Goal: Task Accomplishment & Management: Use online tool/utility

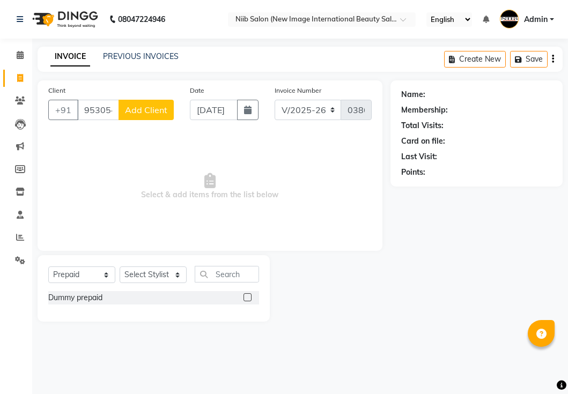
select select "5739"
select select "P"
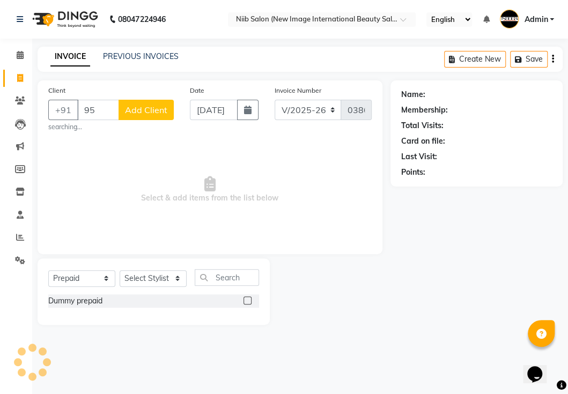
type input "9"
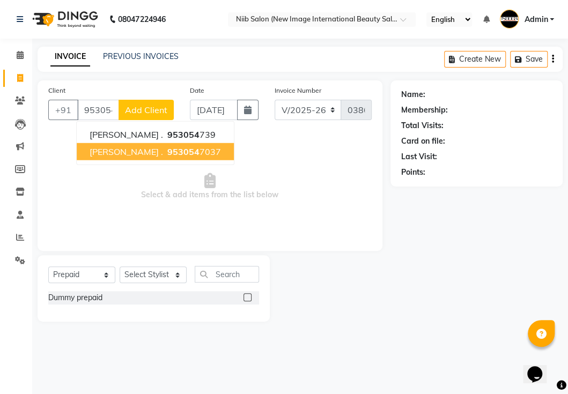
click at [168, 148] on span "953054" at bounding box center [183, 151] width 32 height 11
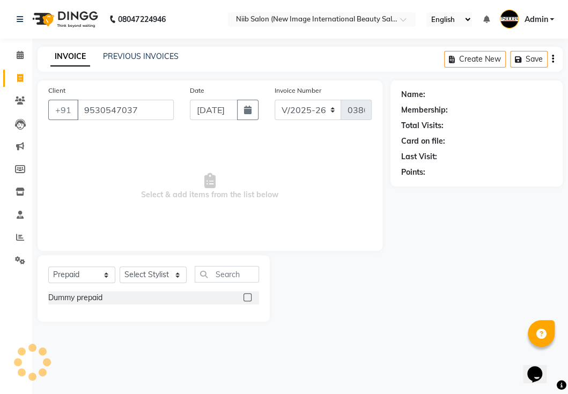
type input "9530547037"
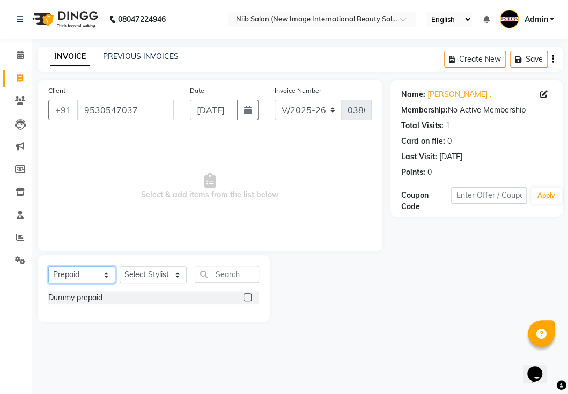
click at [82, 277] on select "Select Service Product Membership Package Voucher Prepaid Gift Card" at bounding box center [81, 275] width 67 height 17
select select "service"
click at [48, 267] on select "Select Service Product Membership Package Voucher Prepaid Gift Card" at bounding box center [81, 275] width 67 height 17
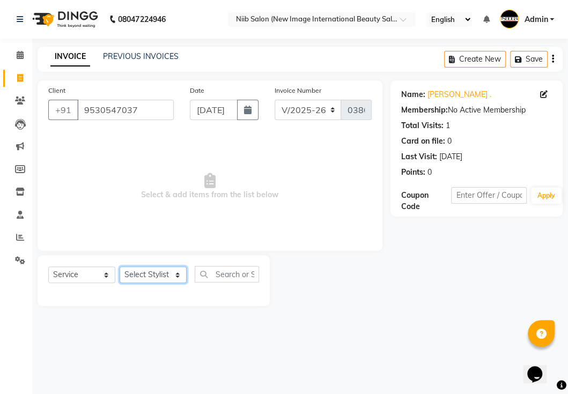
click at [138, 272] on select "Select Stylist [PERSON_NAME] Jyoti kajal [PERSON_NAME] spa beaution [PERSON_NAM…" at bounding box center [153, 275] width 67 height 17
click at [120, 267] on select "Select Stylist [PERSON_NAME] Jyoti kajal [PERSON_NAME] spa beaution [PERSON_NAM…" at bounding box center [153, 275] width 67 height 17
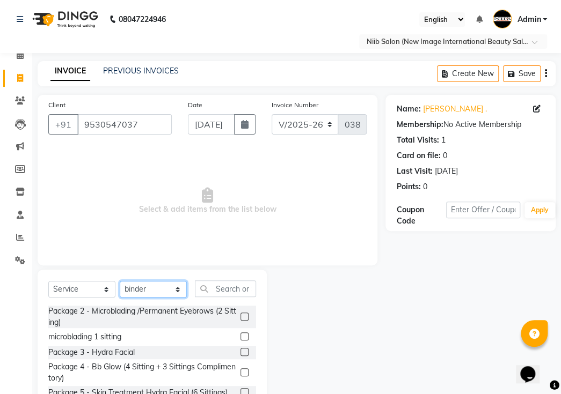
drag, startPoint x: 156, startPoint y: 271, endPoint x: 150, endPoint y: 276, distance: 6.9
click at [156, 281] on select "Select Stylist [PERSON_NAME] Jyoti kajal [PERSON_NAME] spa beaution [PERSON_NAM…" at bounding box center [153, 289] width 67 height 17
select select "59948"
click at [120, 281] on select "Select Stylist [PERSON_NAME] Jyoti kajal [PERSON_NAME] spa beaution [PERSON_NAM…" at bounding box center [153, 289] width 67 height 17
click at [227, 281] on input "text" at bounding box center [225, 289] width 61 height 17
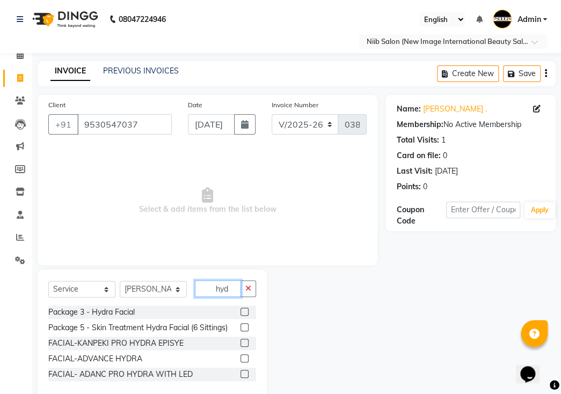
type input "hyd"
click at [243, 339] on label at bounding box center [244, 343] width 8 height 8
click at [243, 340] on input "checkbox" at bounding box center [243, 343] width 7 height 7
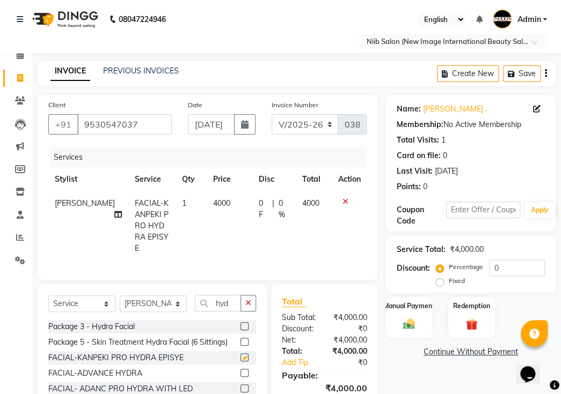
checkbox input "false"
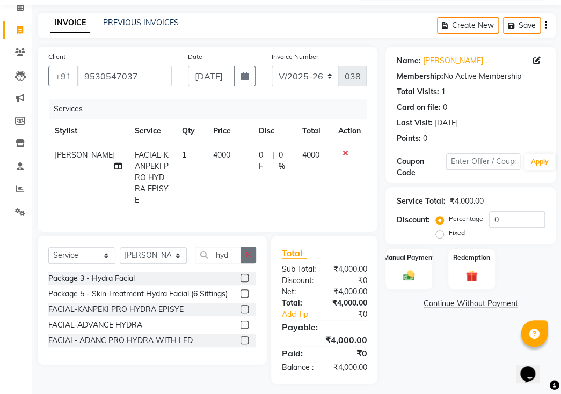
click at [246, 251] on icon "button" at bounding box center [248, 255] width 6 height 8
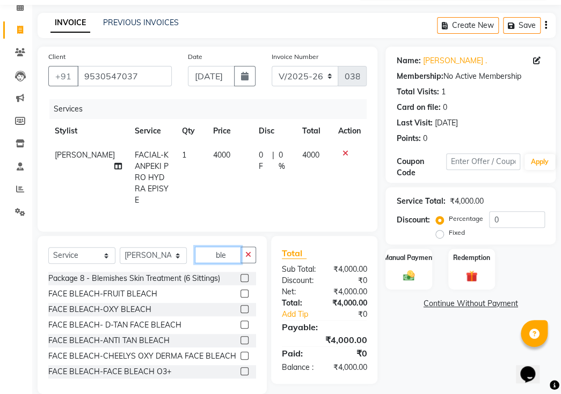
type input "ble"
click at [240, 290] on label at bounding box center [244, 294] width 8 height 8
click at [240, 291] on input "checkbox" at bounding box center [243, 294] width 7 height 7
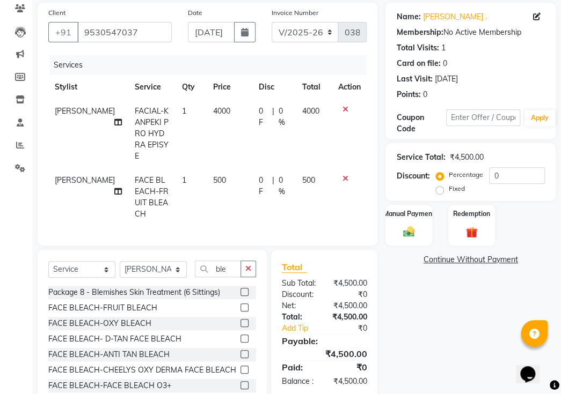
scroll to position [105, 0]
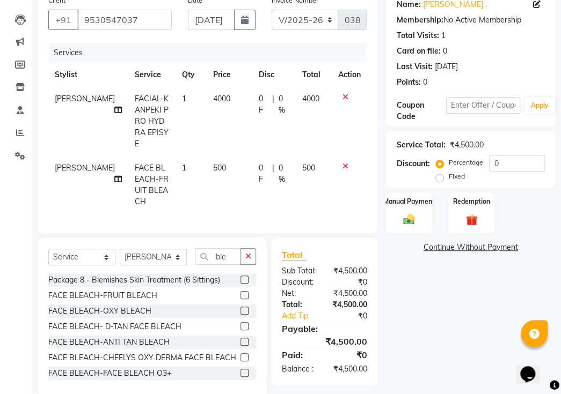
click at [240, 291] on label at bounding box center [244, 295] width 8 height 8
click at [240, 292] on input "checkbox" at bounding box center [243, 295] width 7 height 7
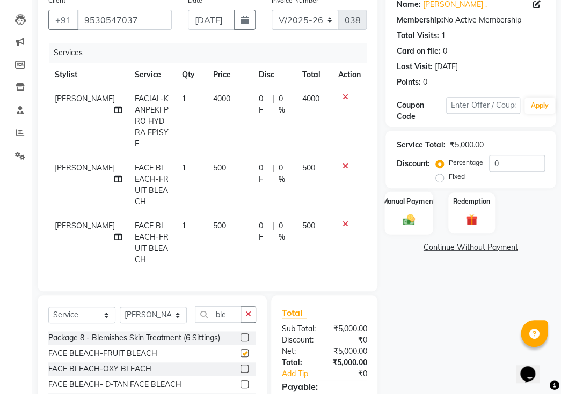
checkbox input "false"
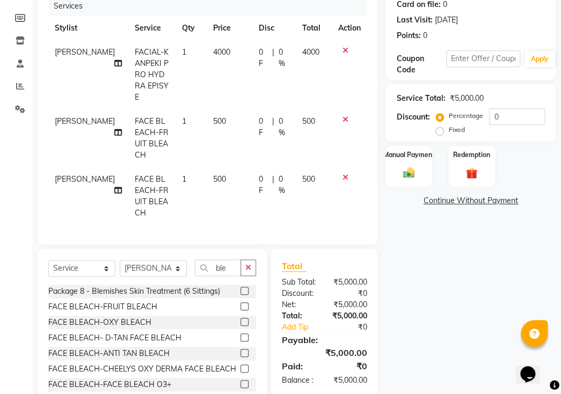
drag, startPoint x: 412, startPoint y: 154, endPoint x: 440, endPoint y: 126, distance: 39.4
click at [412, 166] on img at bounding box center [408, 172] width 19 height 13
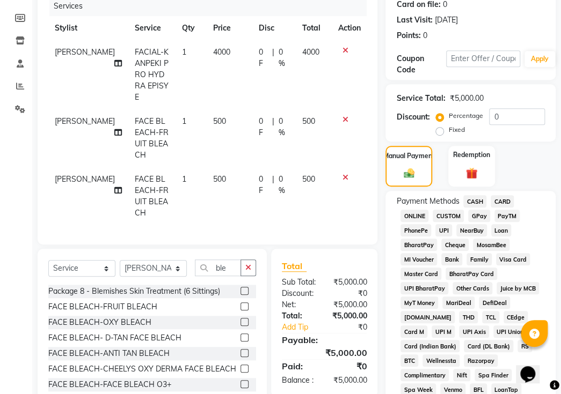
click at [448, 125] on label "Fixed" at bounding box center [456, 130] width 16 height 10
click at [444, 126] on input "Fixed" at bounding box center [442, 130] width 8 height 8
radio input "true"
click at [497, 108] on input "0" at bounding box center [517, 116] width 56 height 17
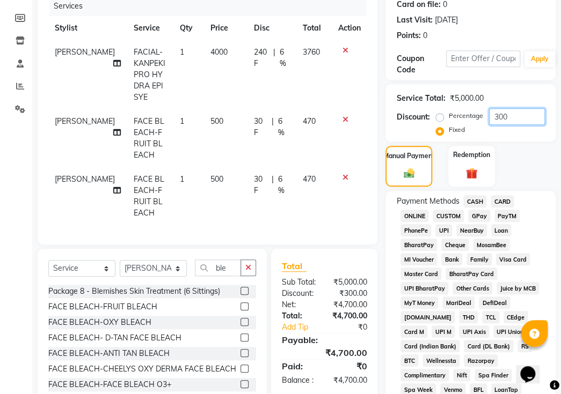
type input "300"
click at [466, 195] on span "CASH" at bounding box center [474, 201] width 23 height 12
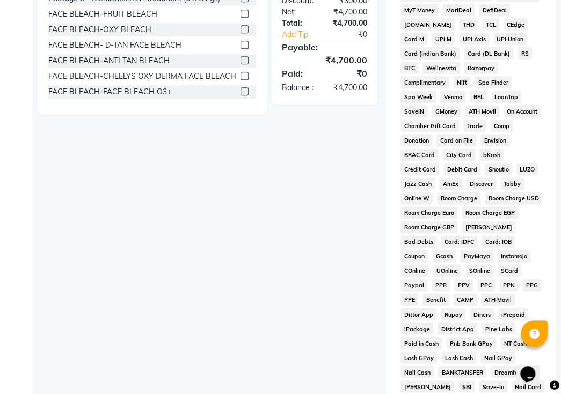
scroll to position [583, 0]
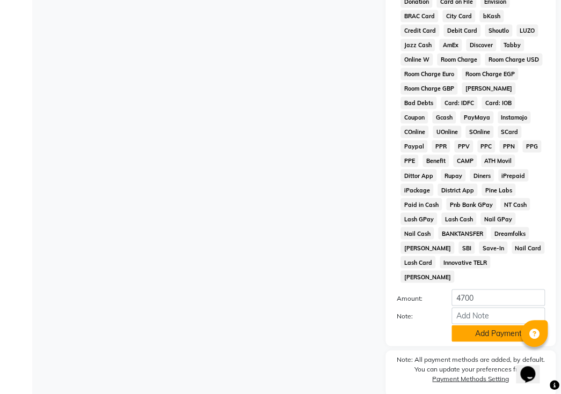
drag, startPoint x: 484, startPoint y: 294, endPoint x: 482, endPoint y: 300, distance: 6.3
click at [484, 325] on button "Add Payment" at bounding box center [497, 333] width 93 height 17
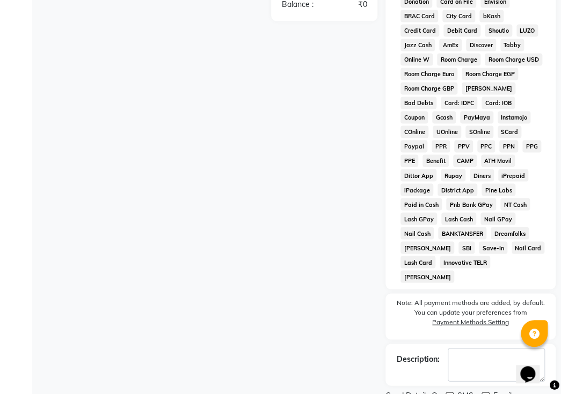
click at [449, 392] on label at bounding box center [449, 396] width 8 height 8
click at [449, 393] on input "checkbox" at bounding box center [448, 396] width 7 height 7
checkbox input "false"
click at [482, 392] on label at bounding box center [485, 396] width 8 height 8
click at [482, 393] on input "checkbox" at bounding box center [484, 396] width 7 height 7
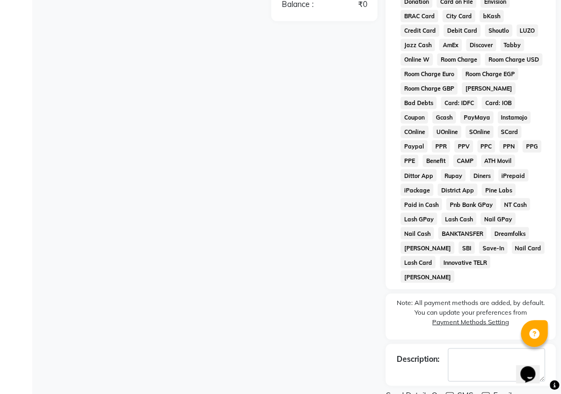
checkbox input "false"
drag, startPoint x: 466, startPoint y: 373, endPoint x: 449, endPoint y: 365, distance: 17.8
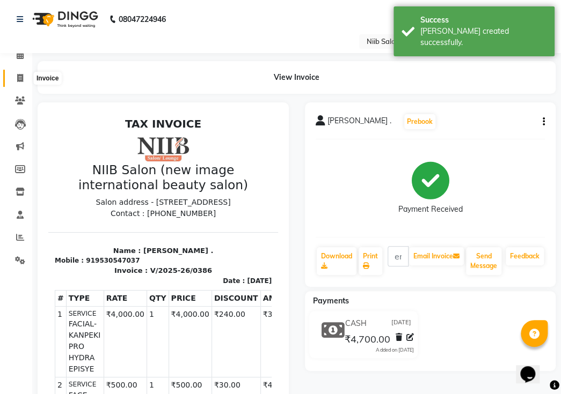
click at [24, 76] on span at bounding box center [20, 78] width 19 height 12
select select "service"
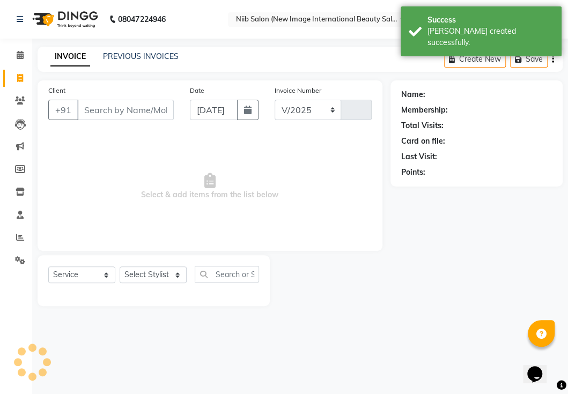
select select "5739"
type input "0387"
select select "P"
